Goal: Information Seeking & Learning: Find specific fact

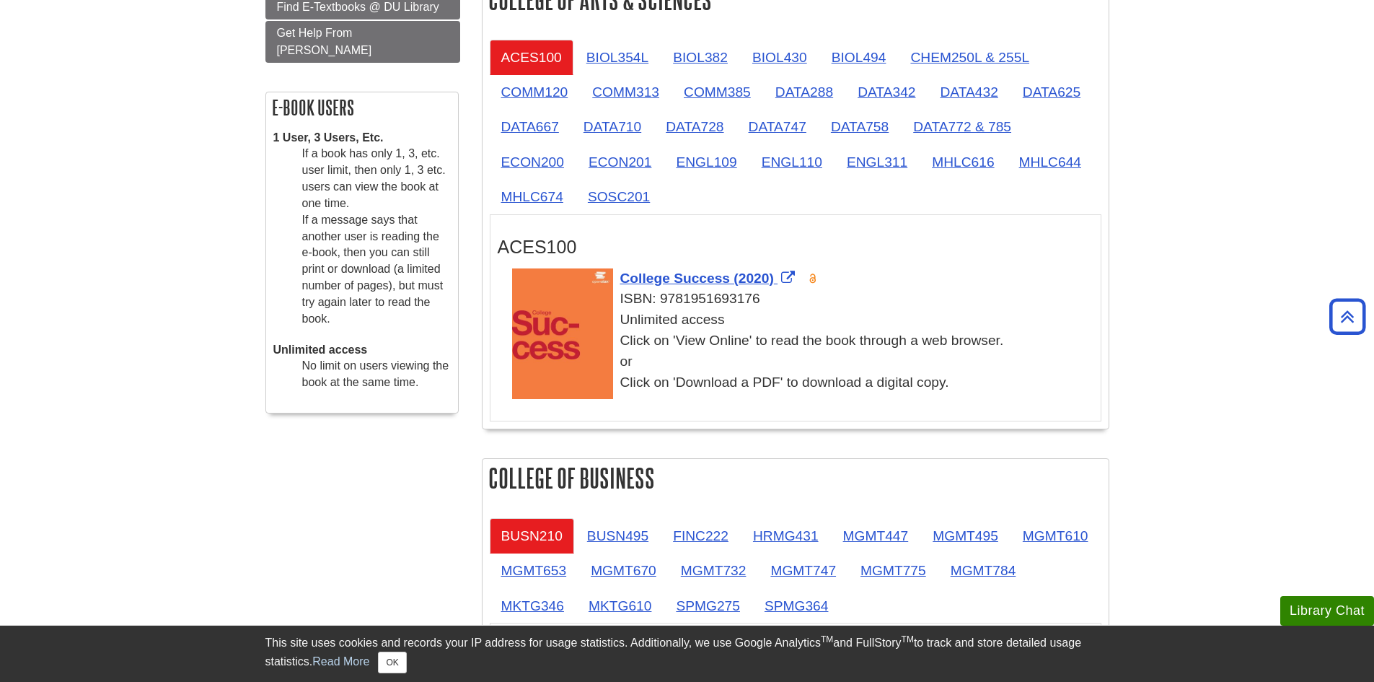
scroll to position [72, 0]
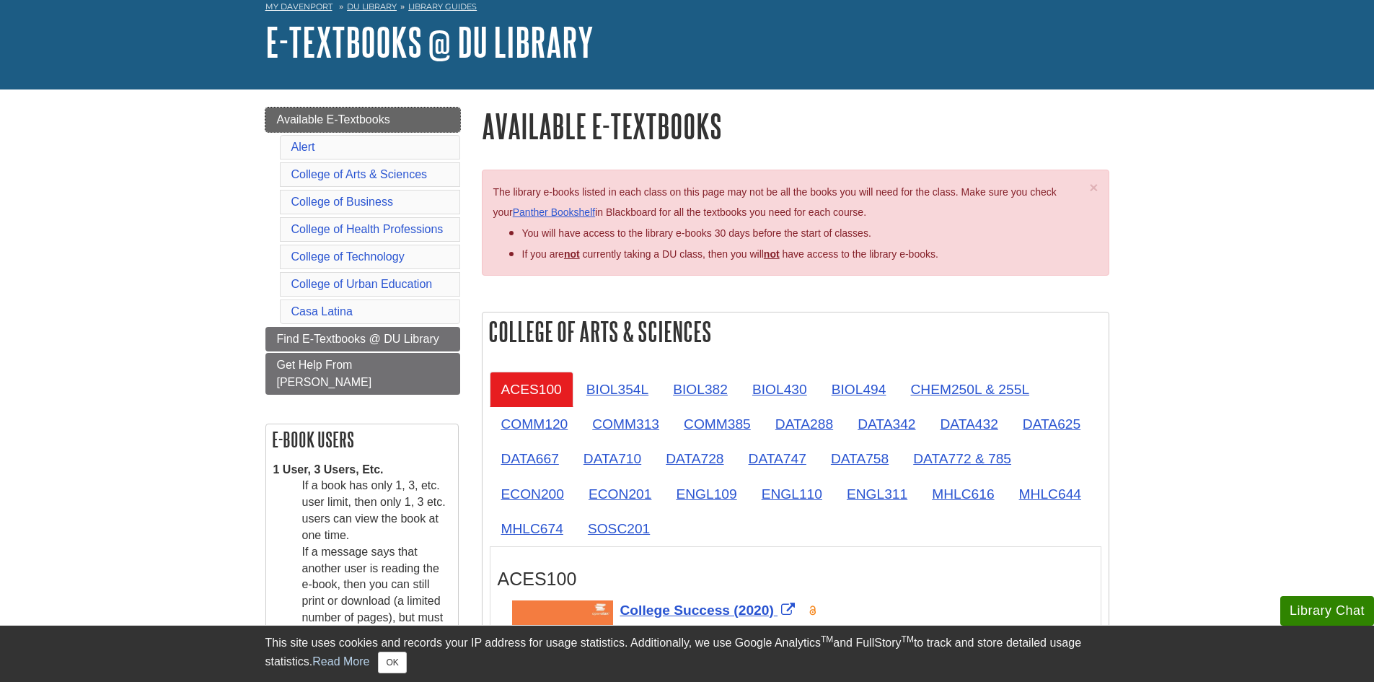
click at [312, 123] on span "Available E-Textbooks" at bounding box center [333, 119] width 113 height 12
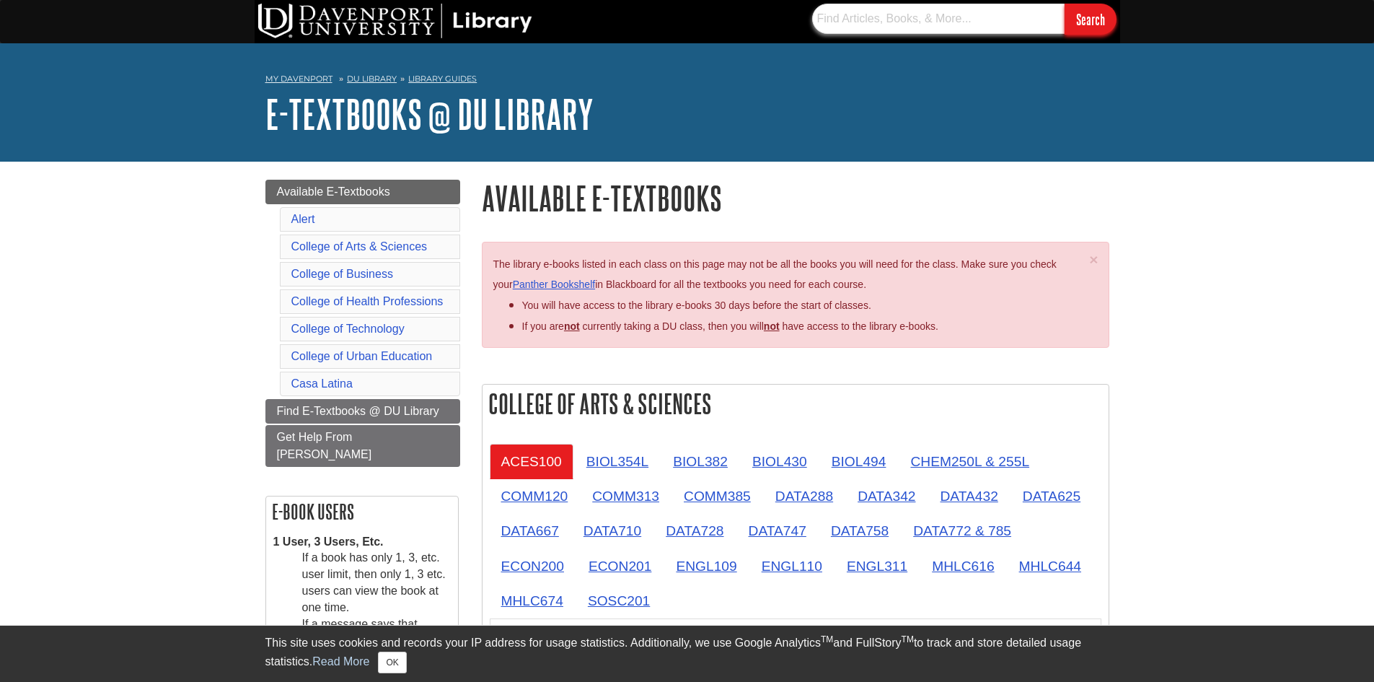
click at [910, 17] on input "text" at bounding box center [938, 19] width 252 height 30
drag, startPoint x: 903, startPoint y: 19, endPoint x: 835, endPoint y: 15, distance: 67.9
click at [835, 15] on input "text" at bounding box center [938, 19] width 252 height 30
paste input "Profit Without Honor, 7e, By [PERSON_NAME], [PERSON_NAME], & [PERSON_NAME], Pub…"
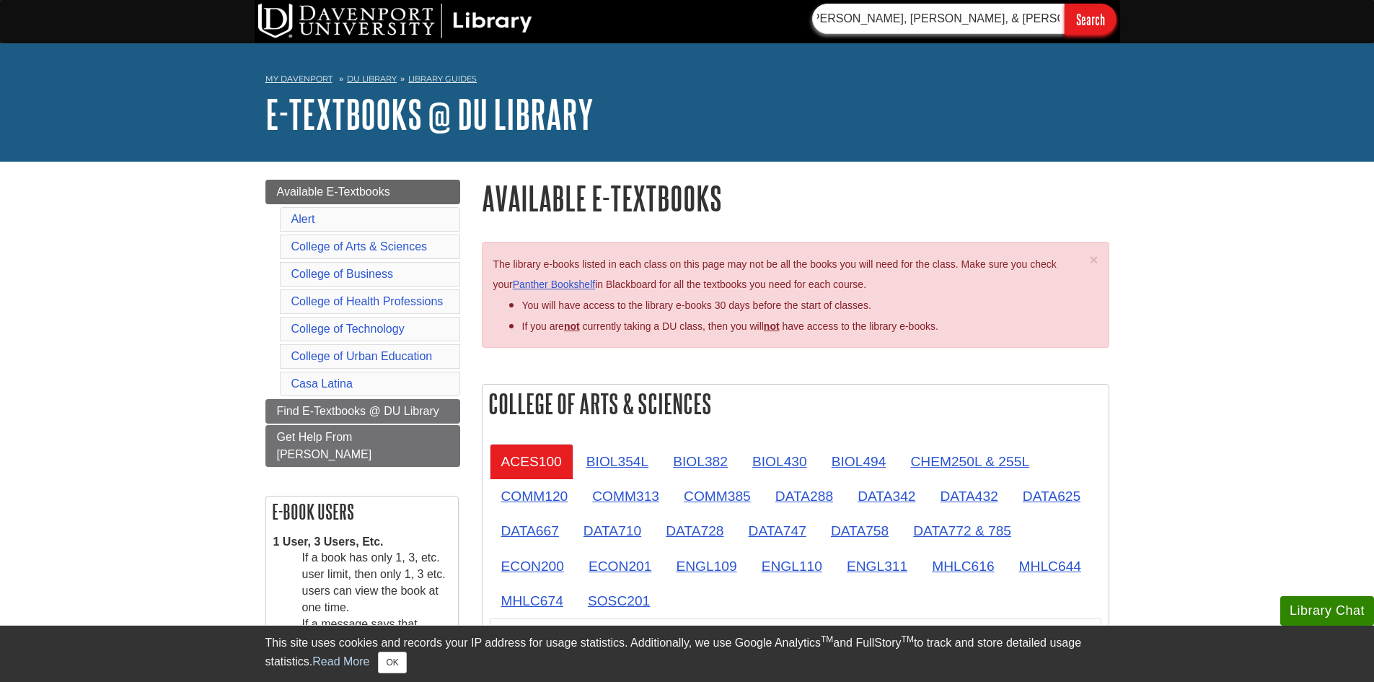
type input "Profit Without Honor, 7e, By [PERSON_NAME], [PERSON_NAME], & [PERSON_NAME], Pub…"
click at [1064, 4] on input "Search" at bounding box center [1090, 19] width 52 height 31
